Goal: Information Seeking & Learning: Learn about a topic

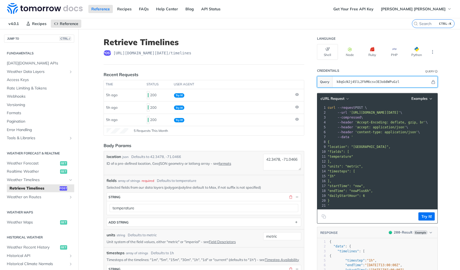
click at [427, 82] on input "k8qGcNJj45lL2FkM6csv3E3ob8WPuGzl" at bounding box center [382, 81] width 97 height 11
click at [431, 81] on icon "Hide" at bounding box center [433, 82] width 4 height 4
click at [433, 82] on icon "Show" at bounding box center [433, 82] width 4 height 4
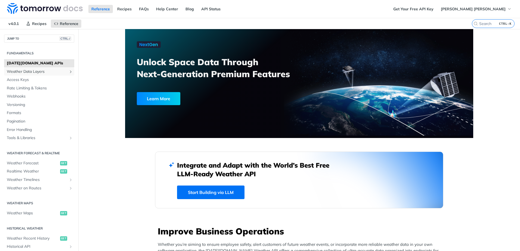
click at [33, 72] on span "Weather Data Layers" at bounding box center [37, 71] width 60 height 5
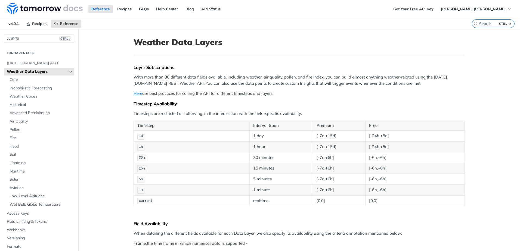
scroll to position [27, 0]
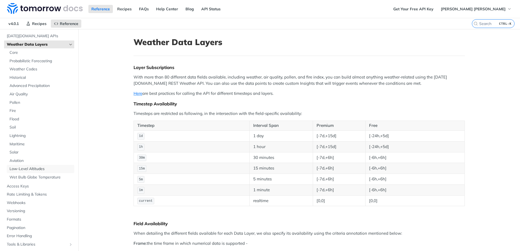
click at [27, 166] on span "Low-Level Altitudes" at bounding box center [41, 168] width 63 height 5
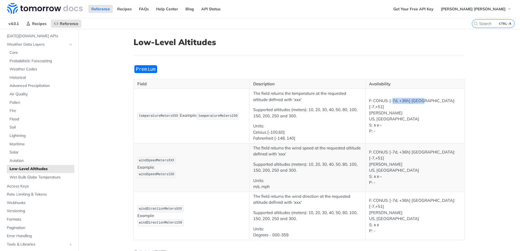
drag, startPoint x: 390, startPoint y: 106, endPoint x: 416, endPoint y: 104, distance: 25.9
click at [416, 104] on p "F: CONUS: [-7d, +36h] [GEOGRAPHIC_DATA]: [-7,+51] [PERSON_NAME] US, IL S: ∧∨~ P…" at bounding box center [415, 116] width 92 height 37
